Goal: Transaction & Acquisition: Purchase product/service

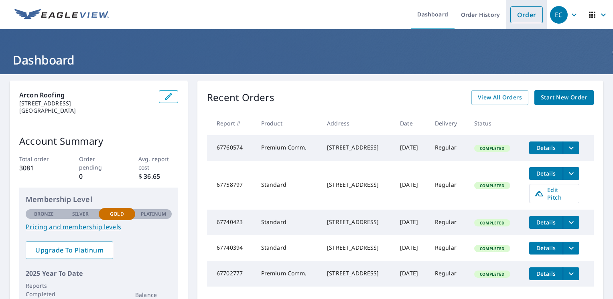
click at [524, 20] on link "Order" at bounding box center [526, 14] width 33 height 17
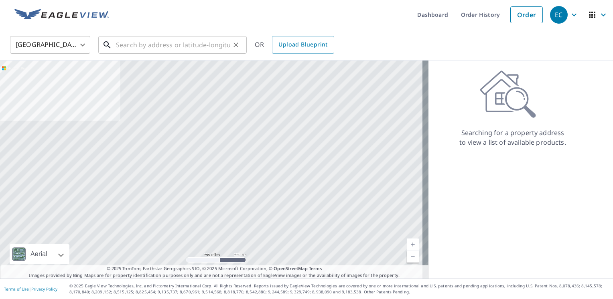
click at [145, 49] on input "text" at bounding box center [173, 45] width 114 height 22
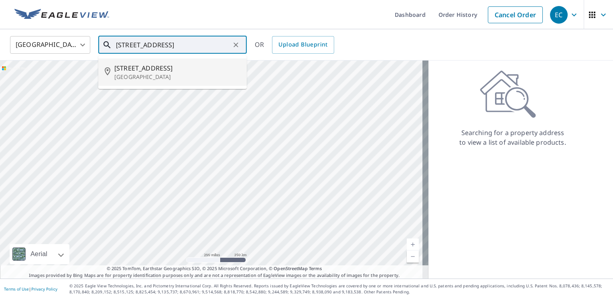
click at [178, 75] on p "Boca Raton, FL 33433" at bounding box center [177, 77] width 126 height 8
type input "7154 Montrico Dr Boca Raton, FL 33433"
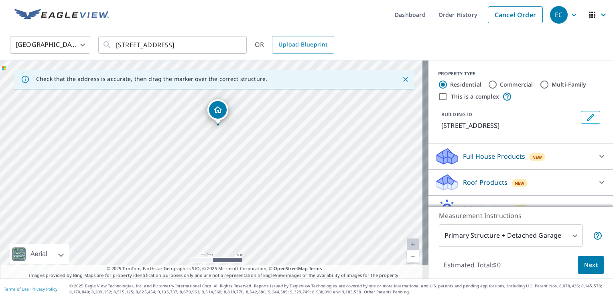
click at [476, 186] on p "Roof Products" at bounding box center [485, 183] width 45 height 10
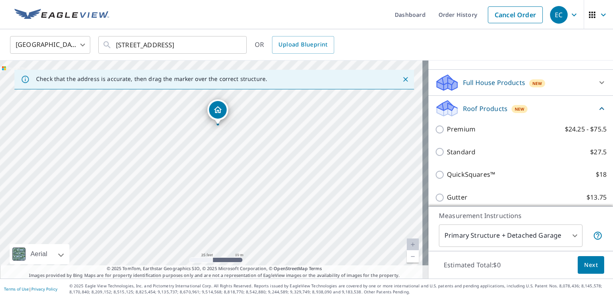
scroll to position [80, 0]
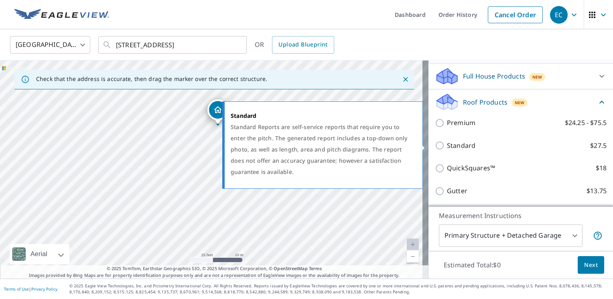
click at [454, 147] on p "Standard" at bounding box center [461, 146] width 28 height 10
click at [447, 147] on input "Standard $27.5" at bounding box center [441, 146] width 12 height 10
checkbox input "true"
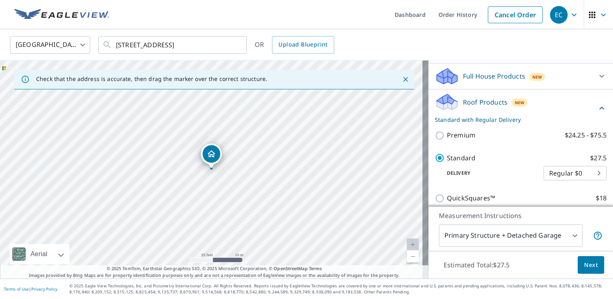
click at [586, 264] on span "Next" at bounding box center [591, 265] width 14 height 10
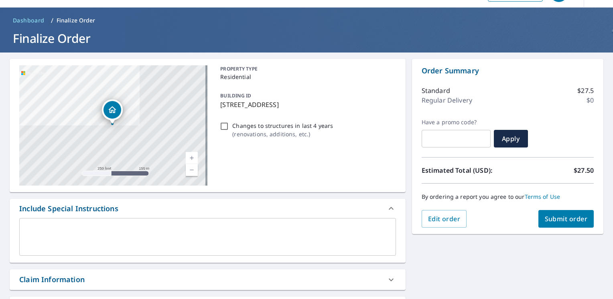
scroll to position [4, 0]
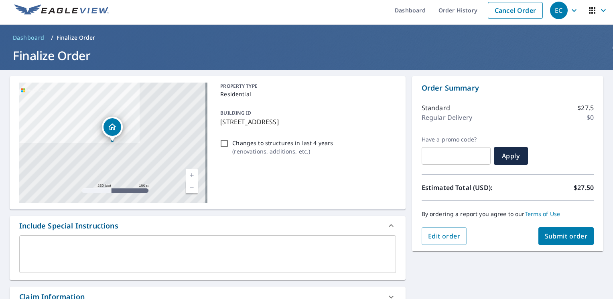
click at [567, 236] on span "Submit order" at bounding box center [566, 236] width 43 height 9
checkbox input "true"
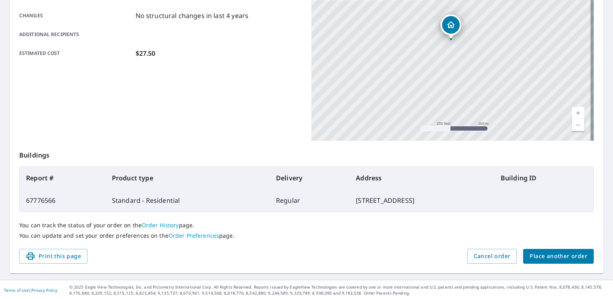
scroll to position [172, 0]
click at [545, 251] on span "Place another order" at bounding box center [559, 256] width 58 height 10
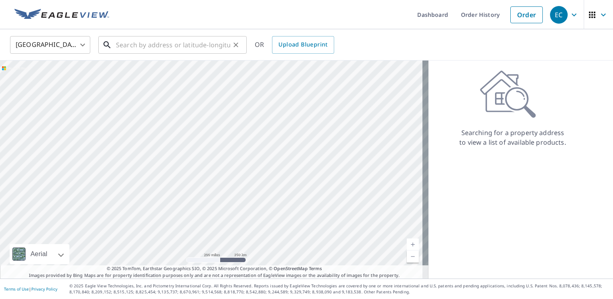
click at [133, 47] on input "text" at bounding box center [173, 45] width 114 height 22
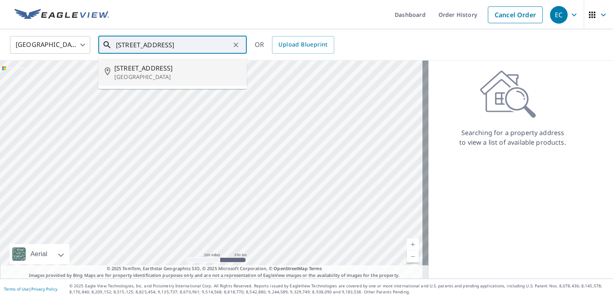
click at [142, 62] on li "4350 Nw 1st St Deerfield Beach, FL 33442" at bounding box center [172, 72] width 148 height 27
type input "4350 Nw 1st St Deerfield Beach, FL 33442"
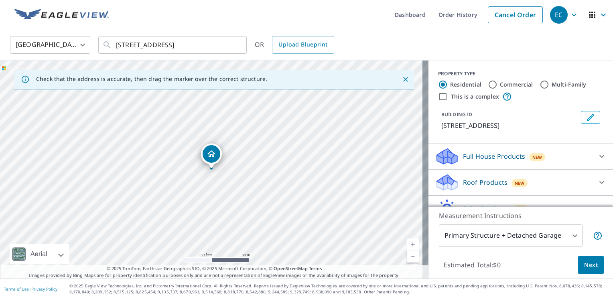
click at [501, 192] on div "Roof Products New" at bounding box center [513, 182] width 157 height 19
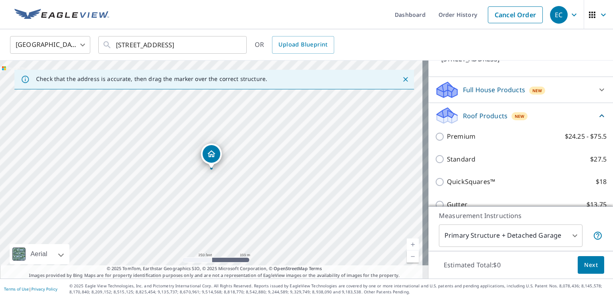
scroll to position [80, 0]
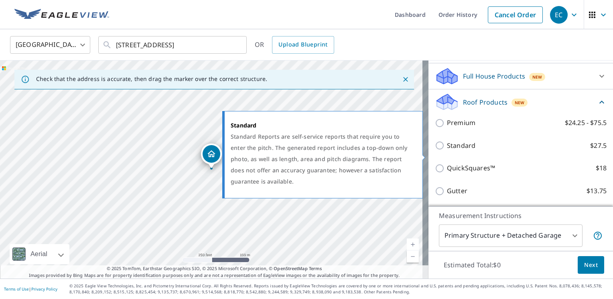
click at [472, 151] on label "Standard $27.5" at bounding box center [527, 146] width 160 height 10
click at [447, 150] on input "Standard $27.5" at bounding box center [441, 146] width 12 height 10
checkbox input "true"
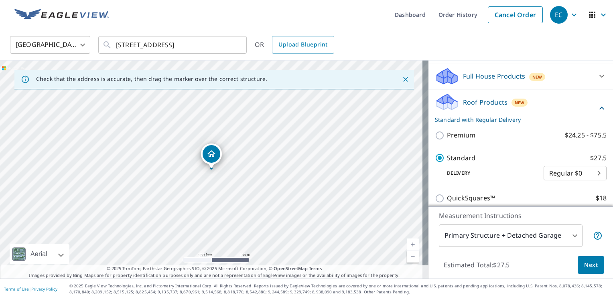
click at [584, 268] on span "Next" at bounding box center [591, 265] width 14 height 10
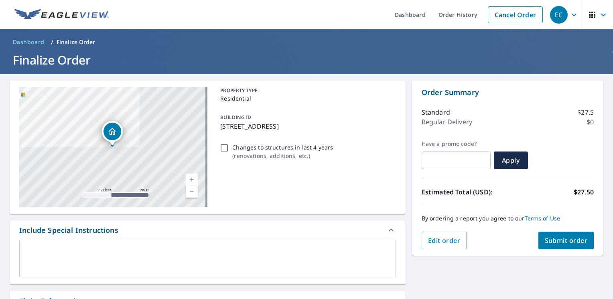
click at [555, 243] on span "Submit order" at bounding box center [566, 240] width 43 height 9
checkbox input "true"
